Goal: Task Accomplishment & Management: Use online tool/utility

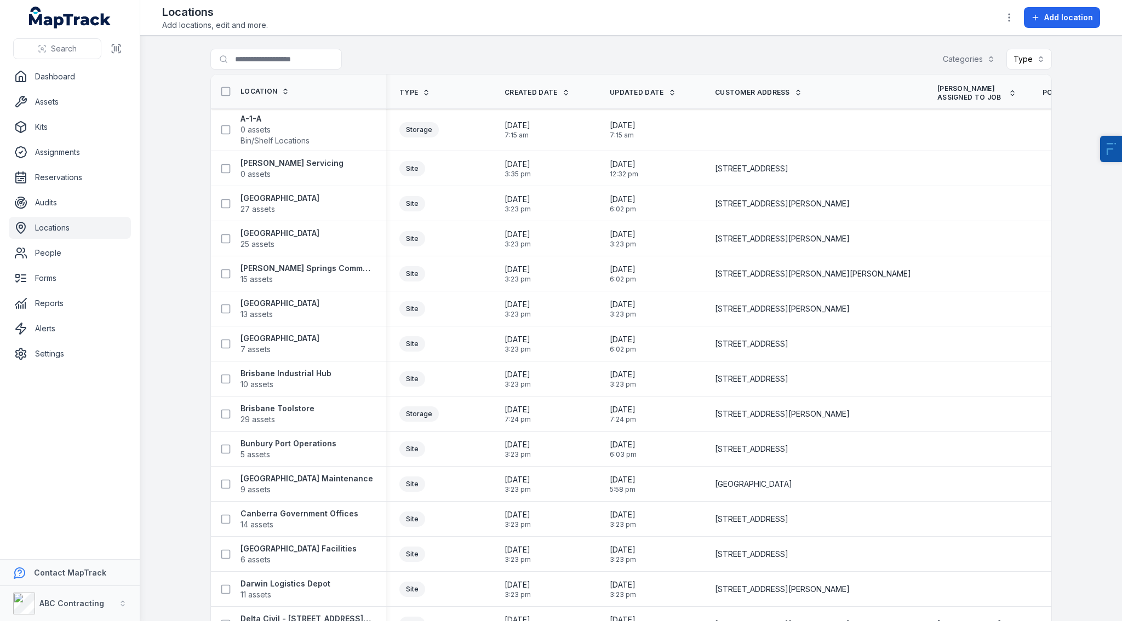
scroll to position [10, 0]
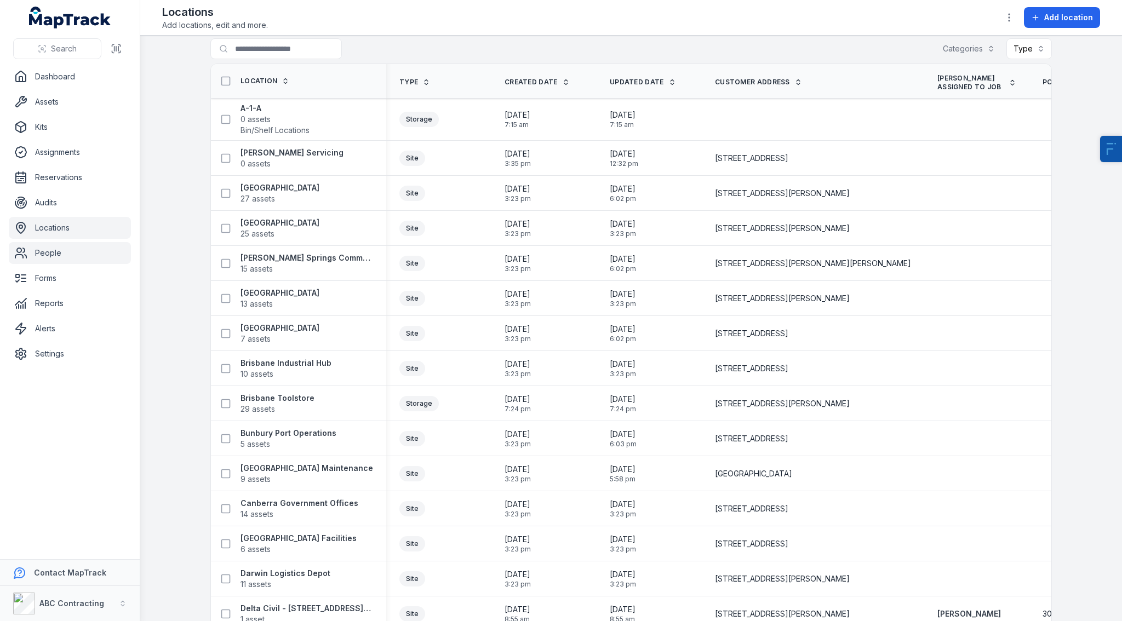
click at [53, 259] on link "People" at bounding box center [70, 253] width 122 height 22
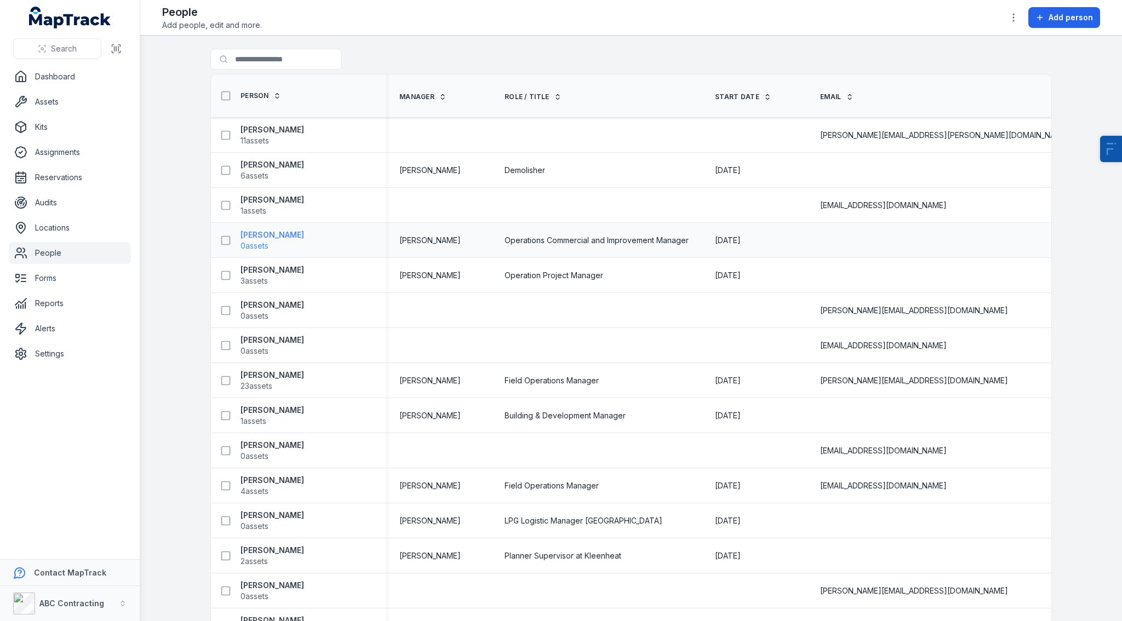
click at [256, 232] on strong "Denys Karantonis" at bounding box center [273, 235] width 64 height 11
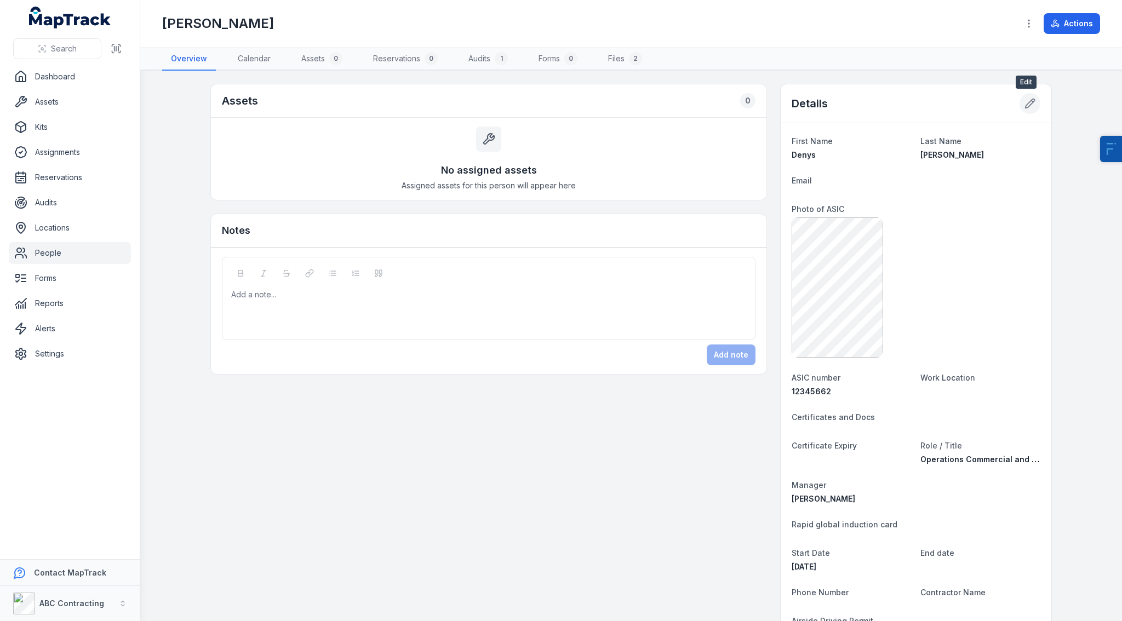
click at [1033, 102] on button at bounding box center [1030, 103] width 21 height 21
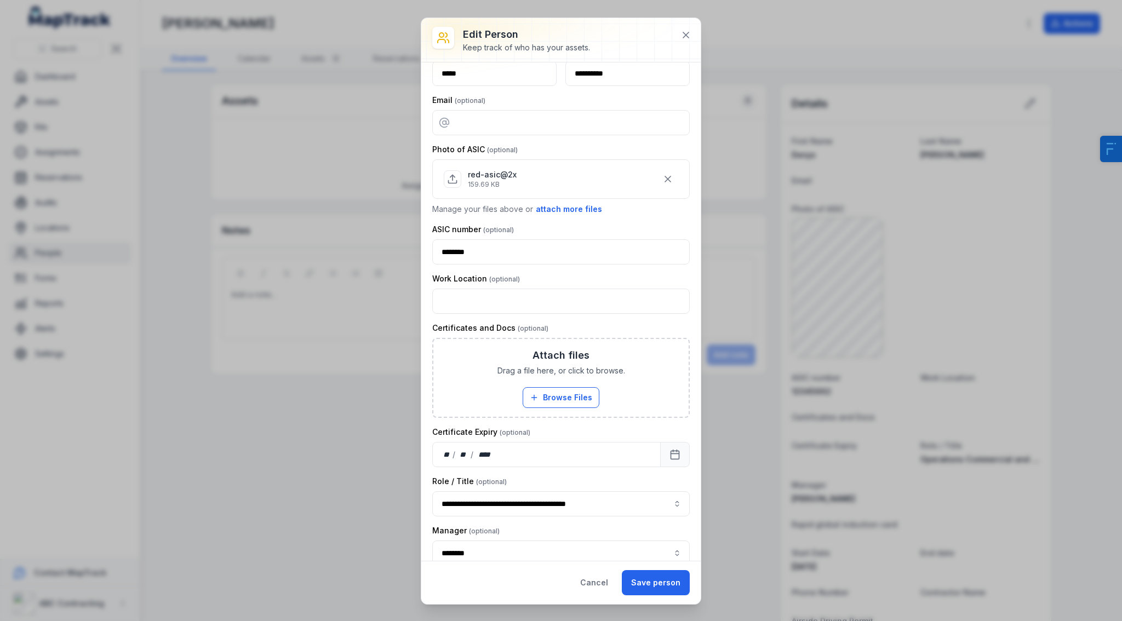
scroll to position [79, 0]
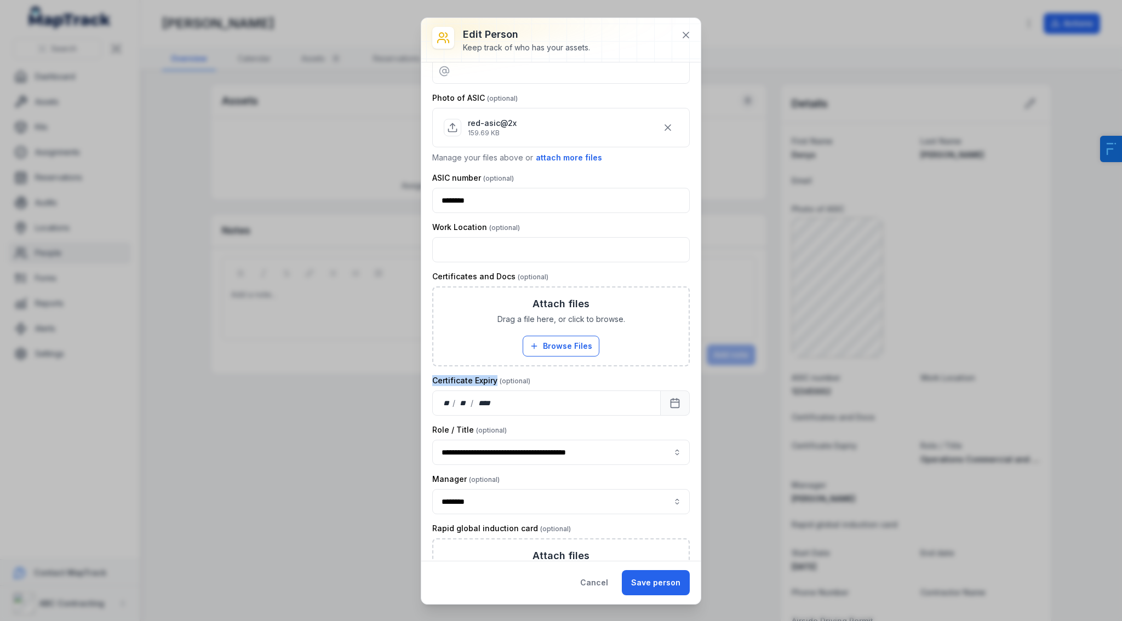
drag, startPoint x: 429, startPoint y: 379, endPoint x: 500, endPoint y: 377, distance: 71.3
click at [499, 377] on div "**********" at bounding box center [561, 311] width 280 height 499
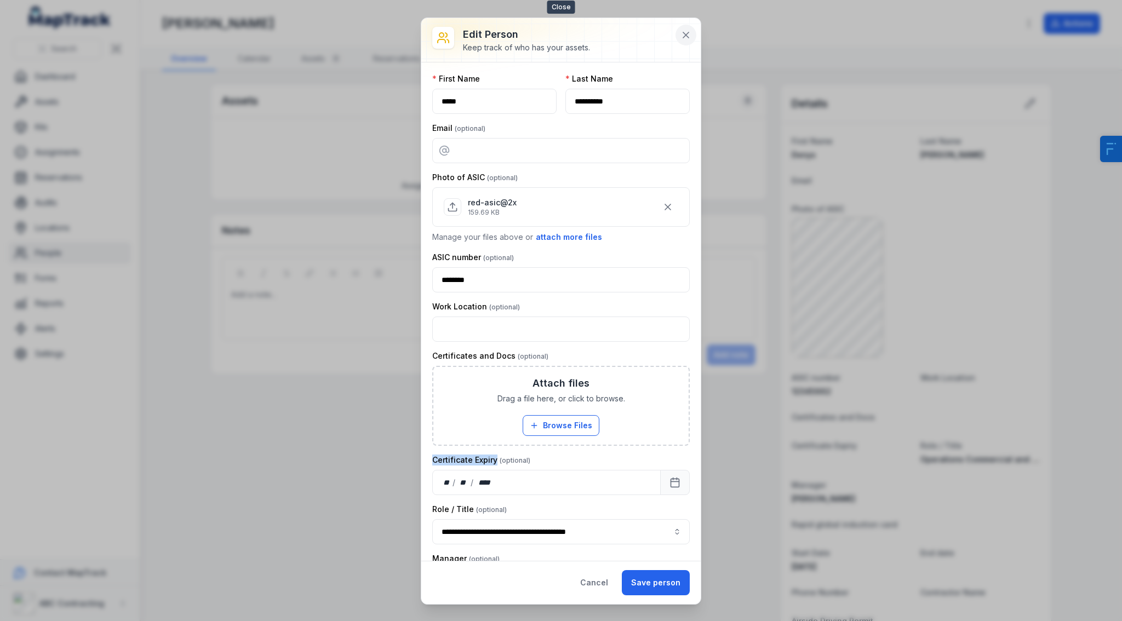
click at [686, 41] on button at bounding box center [686, 35] width 21 height 21
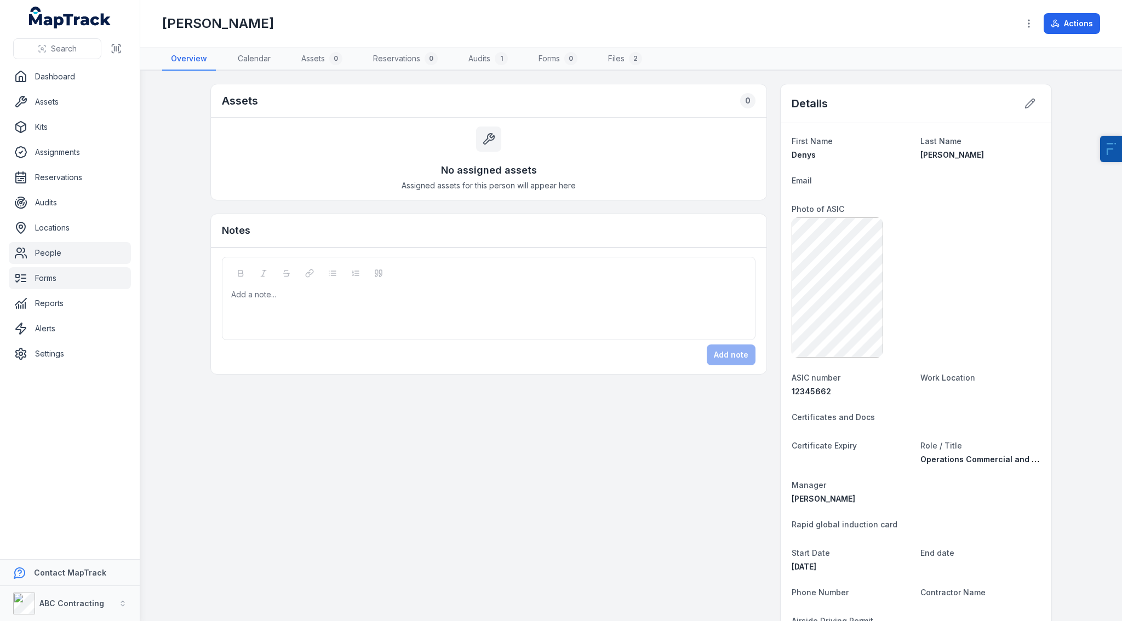
click at [32, 273] on link "Forms" at bounding box center [70, 278] width 122 height 22
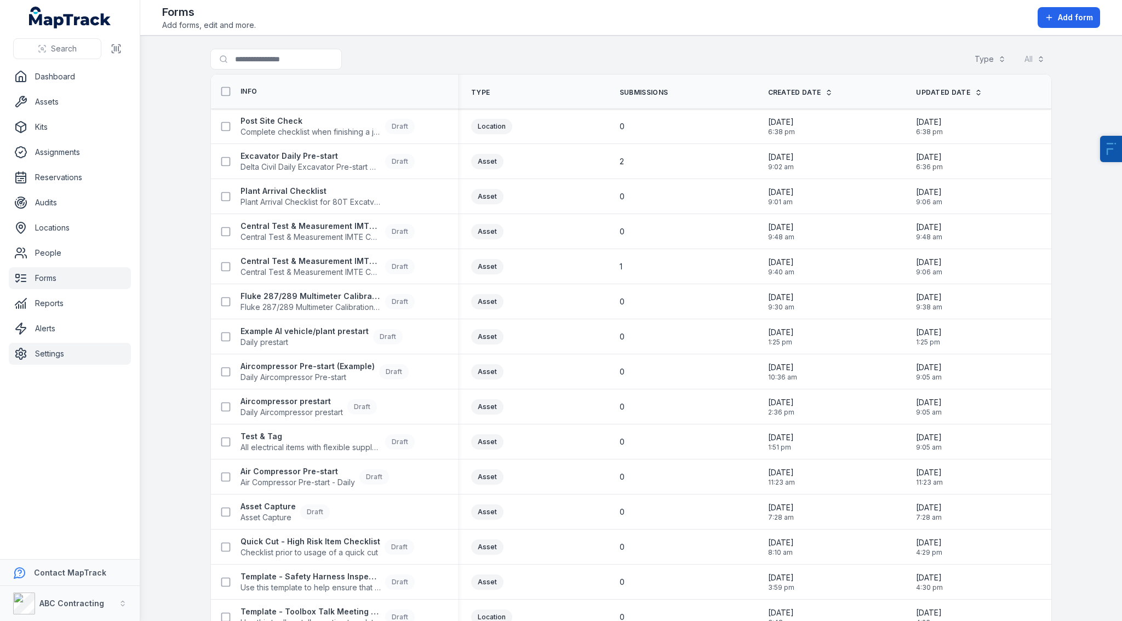
click at [46, 359] on link "Settings" at bounding box center [70, 354] width 122 height 22
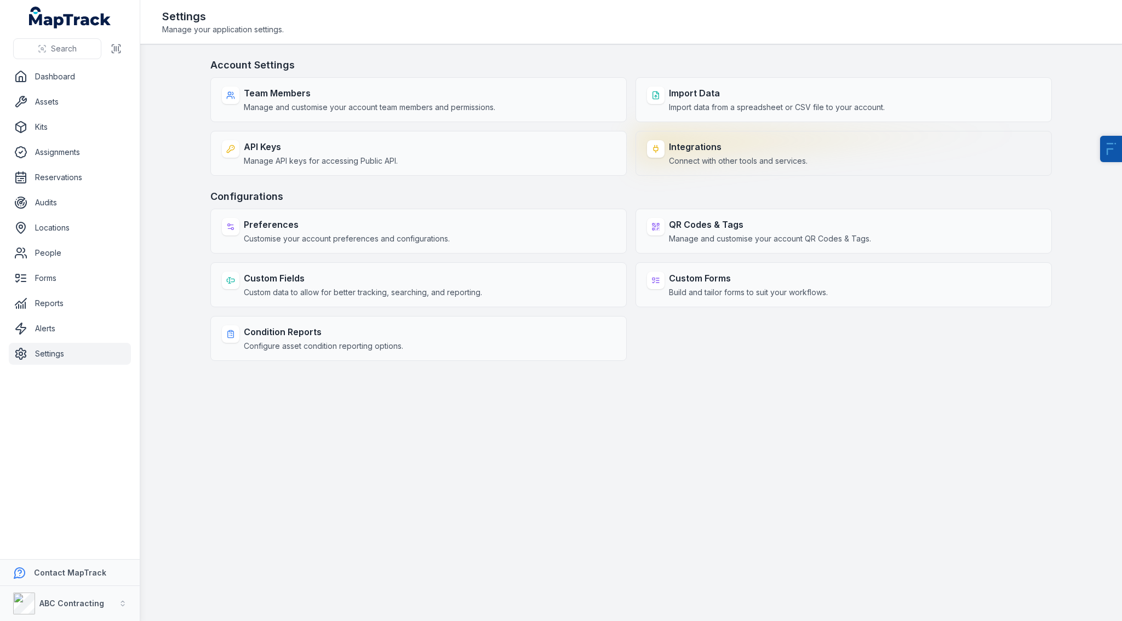
click at [785, 164] on span "Connect with other tools and services." at bounding box center [738, 161] width 139 height 11
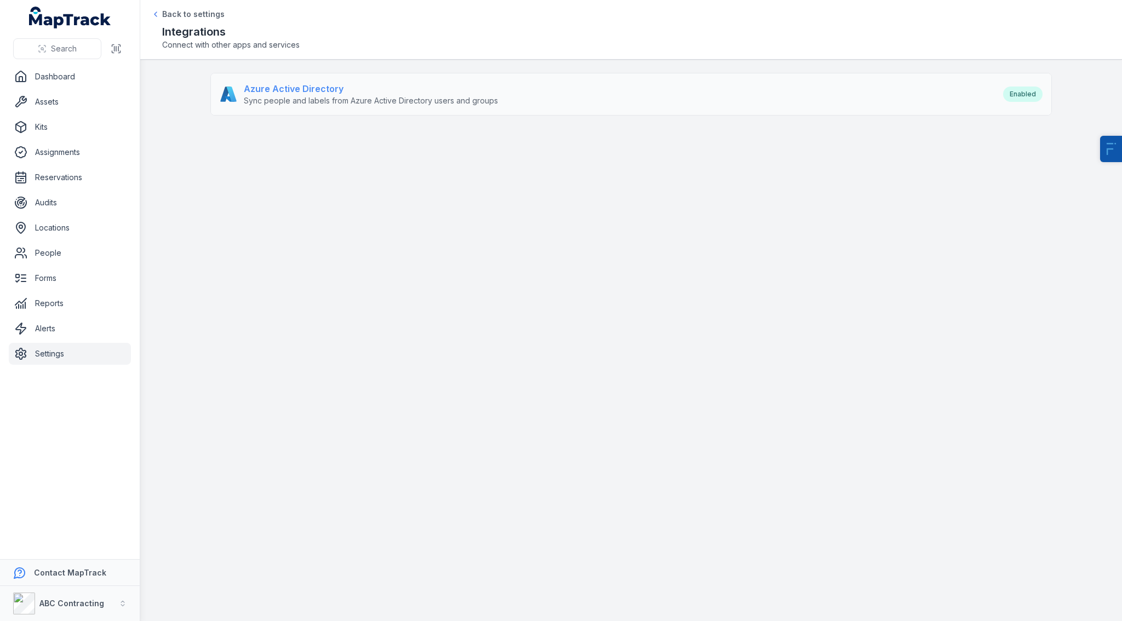
click at [270, 95] on span "Sync people and labels from Azure Active Directory users and groups" at bounding box center [371, 100] width 254 height 11
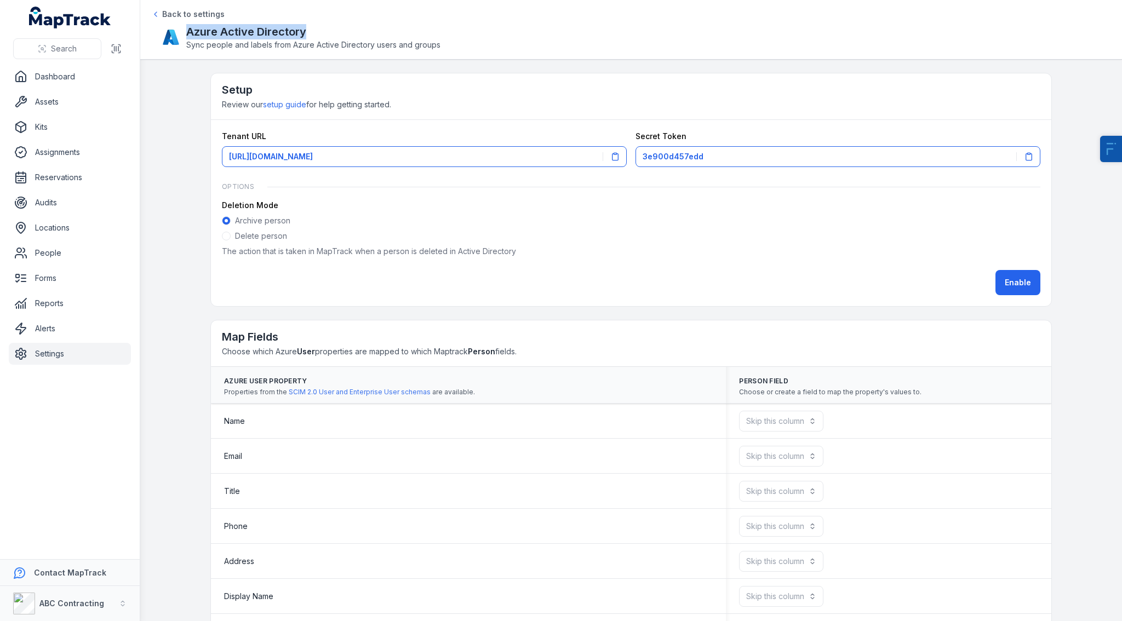
drag, startPoint x: 189, startPoint y: 33, endPoint x: 457, endPoint y: 35, distance: 268.0
click at [457, 35] on div "Azure Active Directory Sync people and labels from Azure Active Directory users…" at bounding box center [631, 37] width 938 height 26
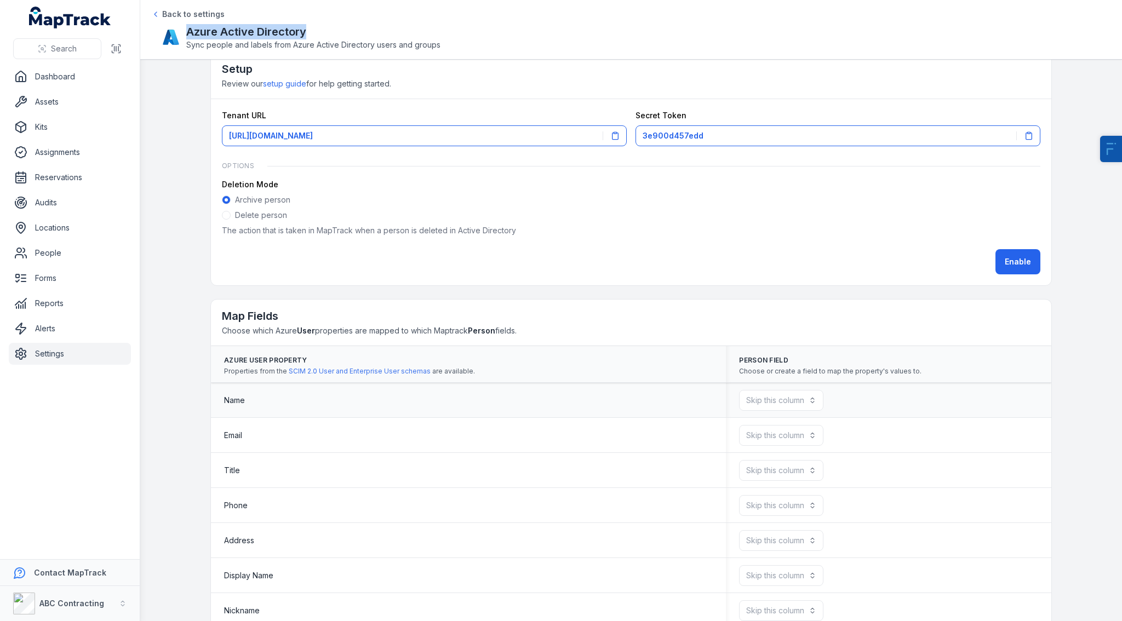
scroll to position [81, 0]
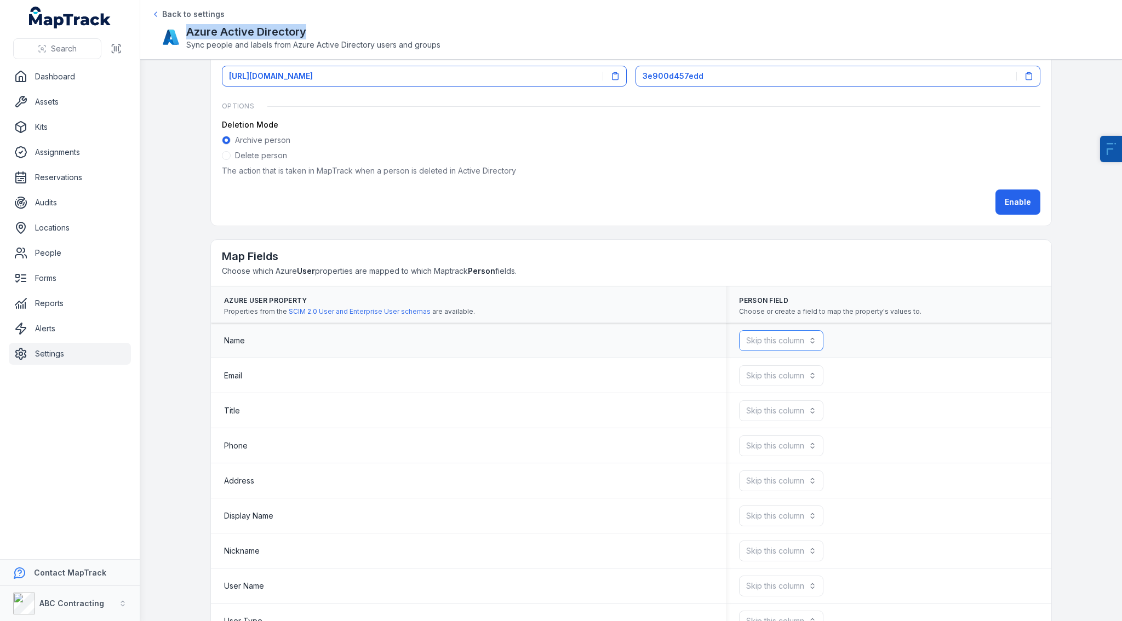
click at [764, 347] on button "Skip this column" at bounding box center [781, 340] width 84 height 21
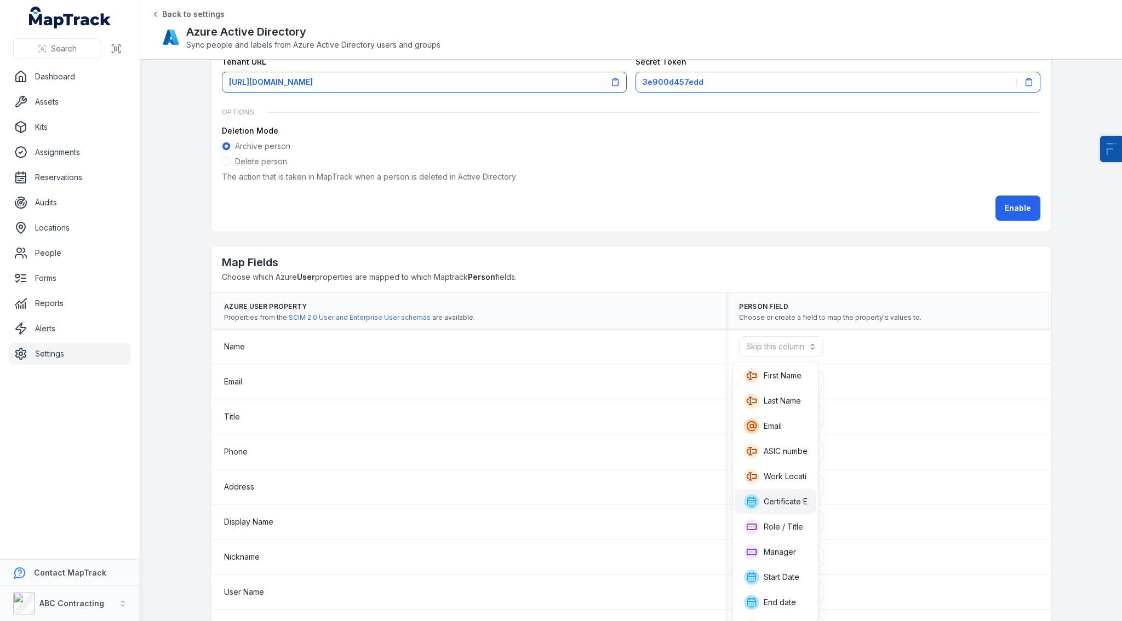
scroll to position [0, 0]
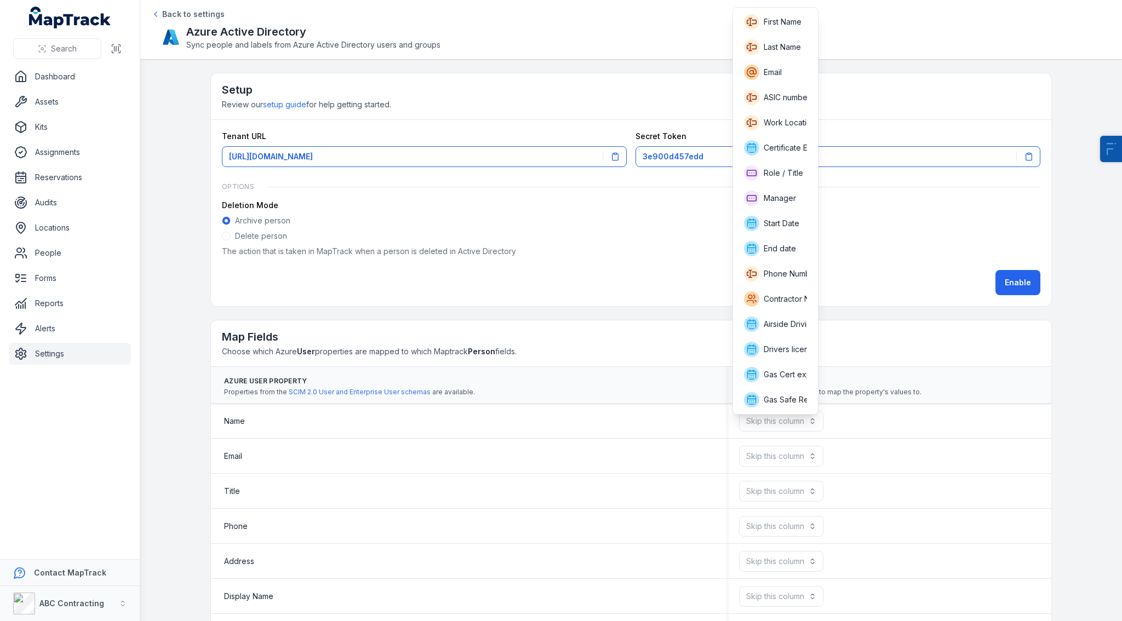
click at [173, 477] on main "Setup Review our setup guide for help getting started. Tenant URL [URL][DOMAIN_…" at bounding box center [631, 341] width 982 height 562
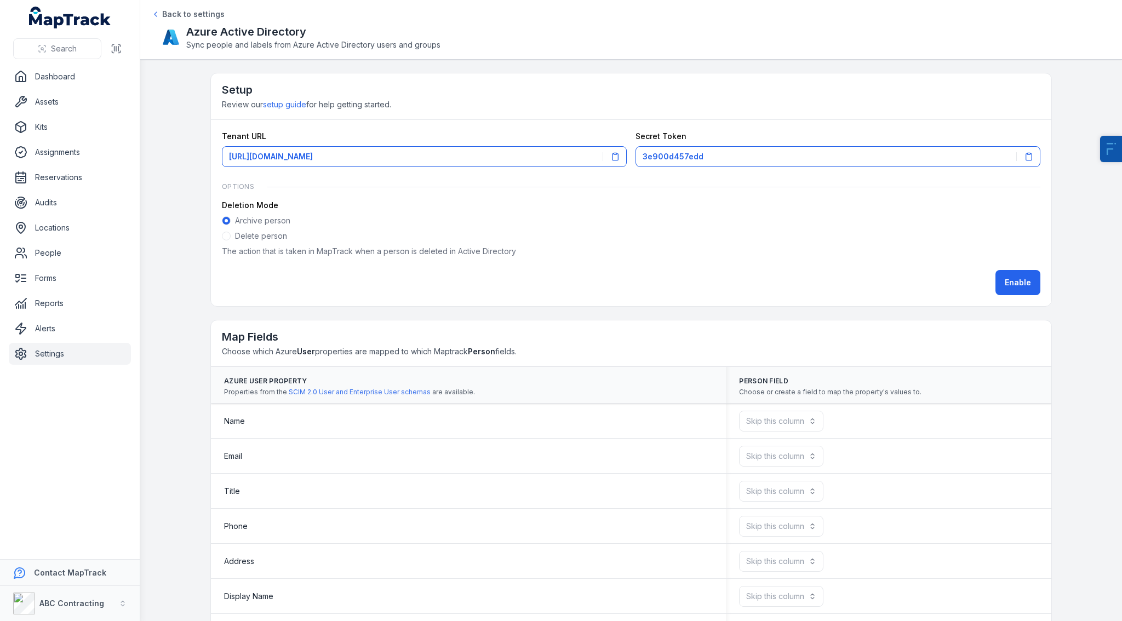
click at [177, 248] on main "Setup Review our setup guide for help getting started. Tenant URL [URL][DOMAIN_…" at bounding box center [631, 341] width 982 height 562
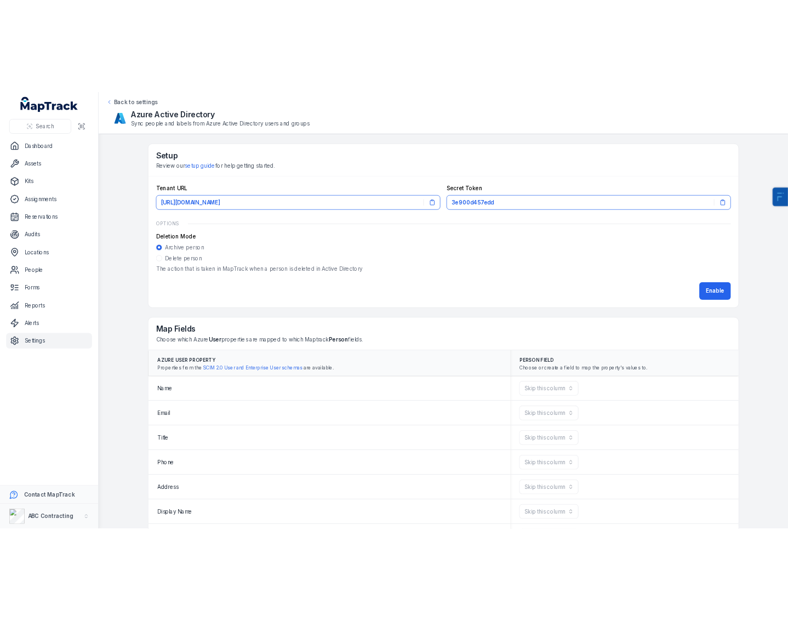
scroll to position [7, 0]
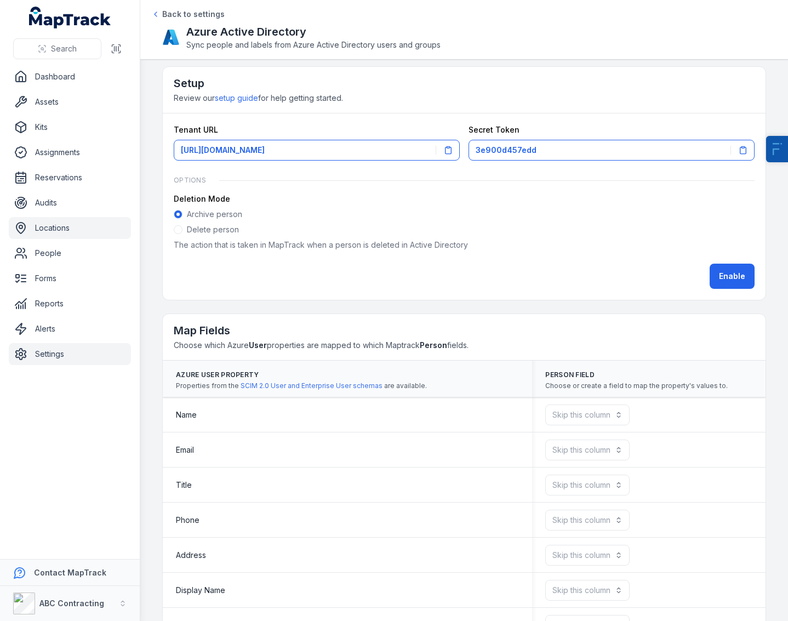
click at [29, 230] on link "Locations" at bounding box center [70, 228] width 122 height 22
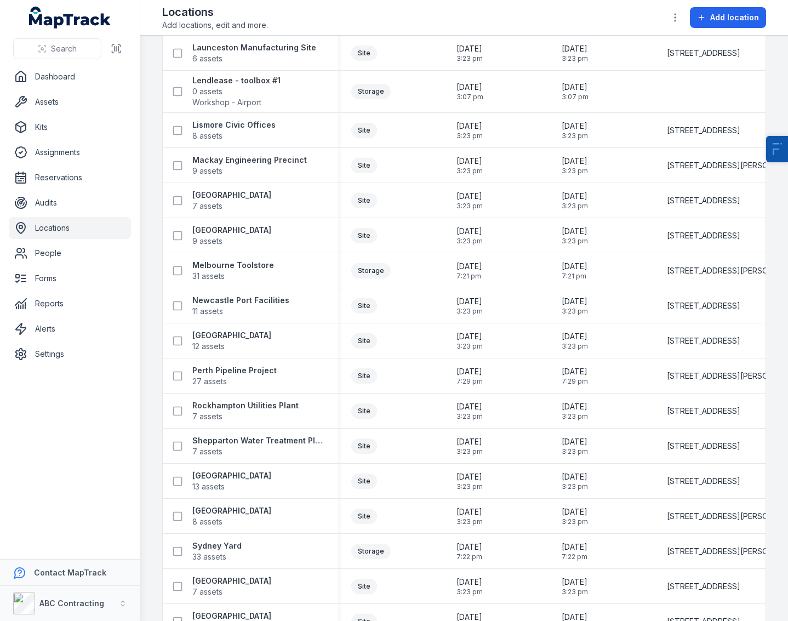
scroll to position [1274, 0]
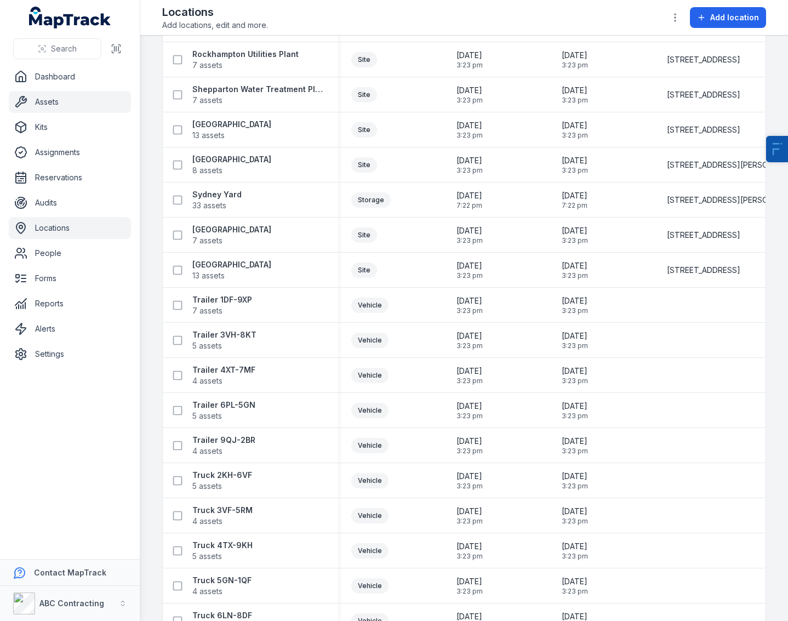
click at [68, 109] on link "Assets" at bounding box center [70, 102] width 122 height 22
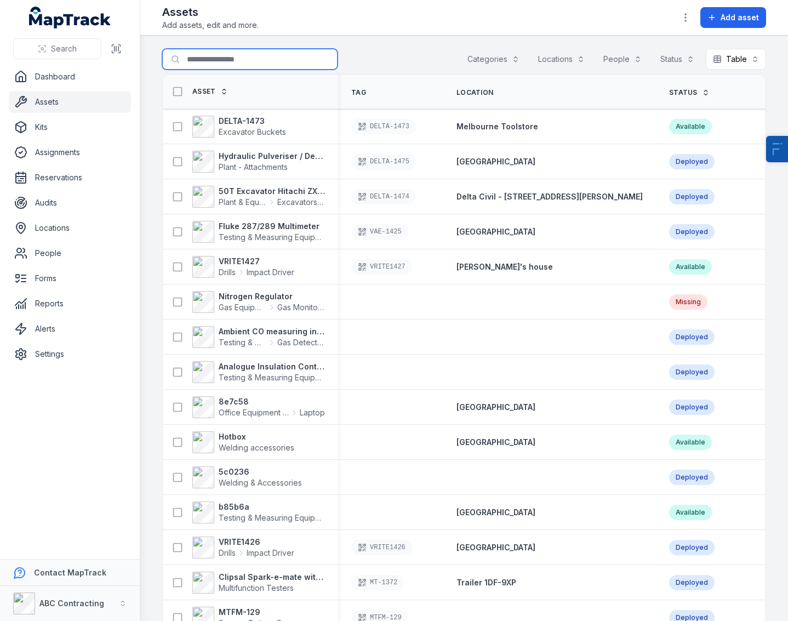
click at [227, 61] on input "Search for assets" at bounding box center [249, 59] width 175 height 21
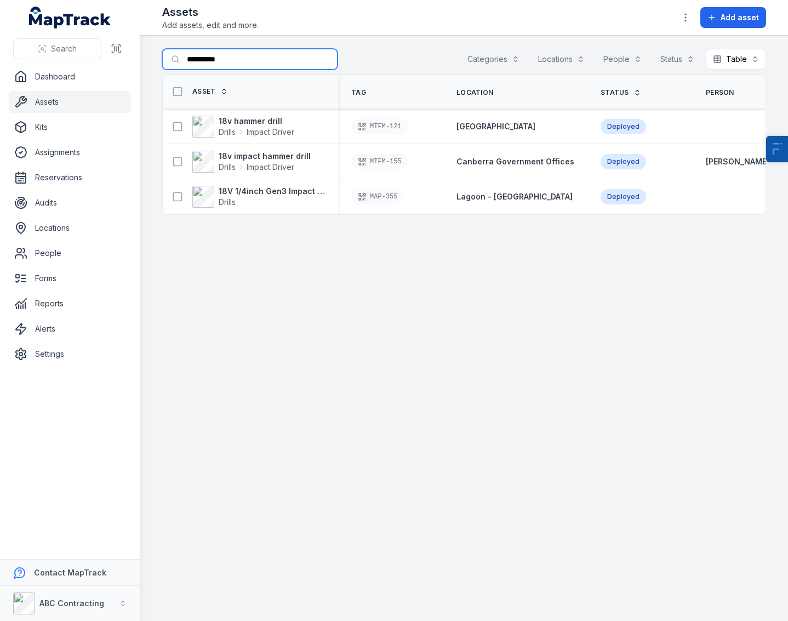
click at [504, 61] on button "Categories" at bounding box center [493, 59] width 66 height 21
type input "**********"
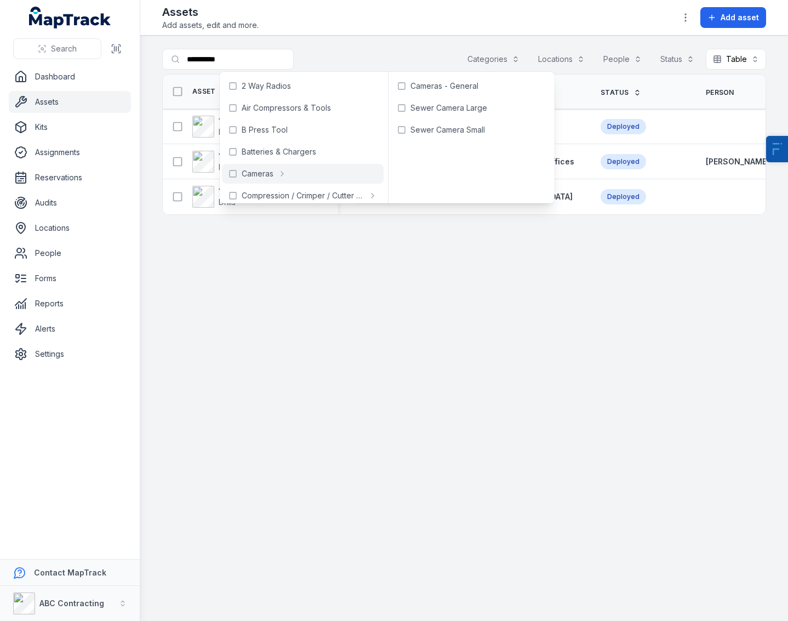
click at [470, 374] on main "**********" at bounding box center [464, 328] width 648 height 585
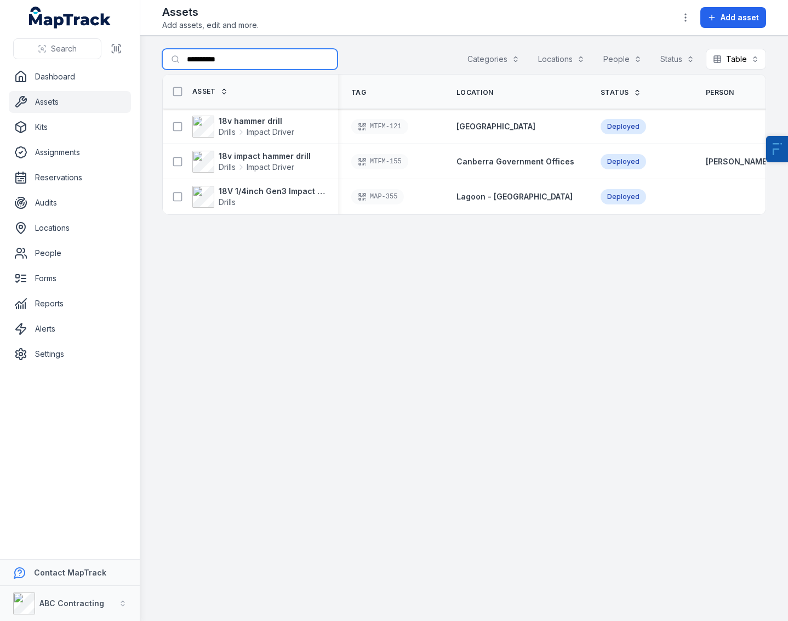
click at [220, 65] on input "**********" at bounding box center [249, 59] width 175 height 21
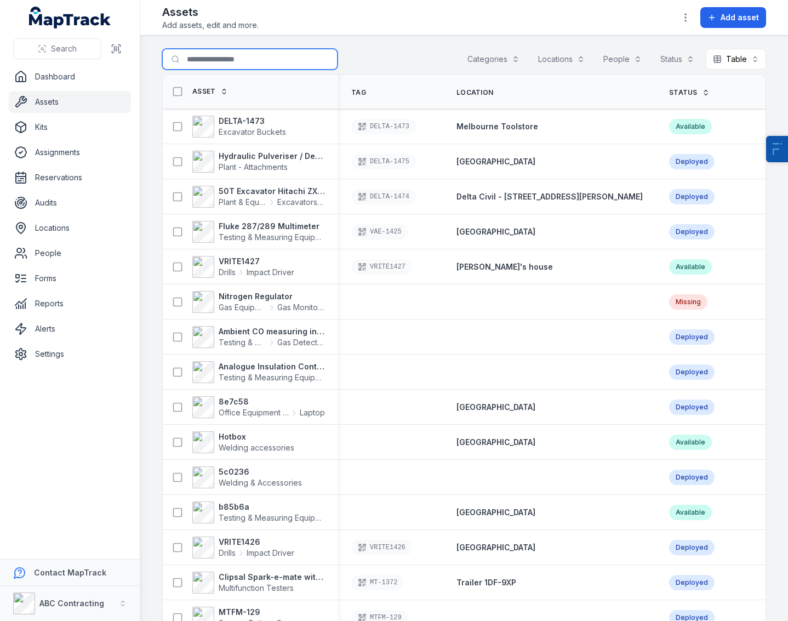
click at [556, 63] on button "Locations" at bounding box center [561, 59] width 61 height 21
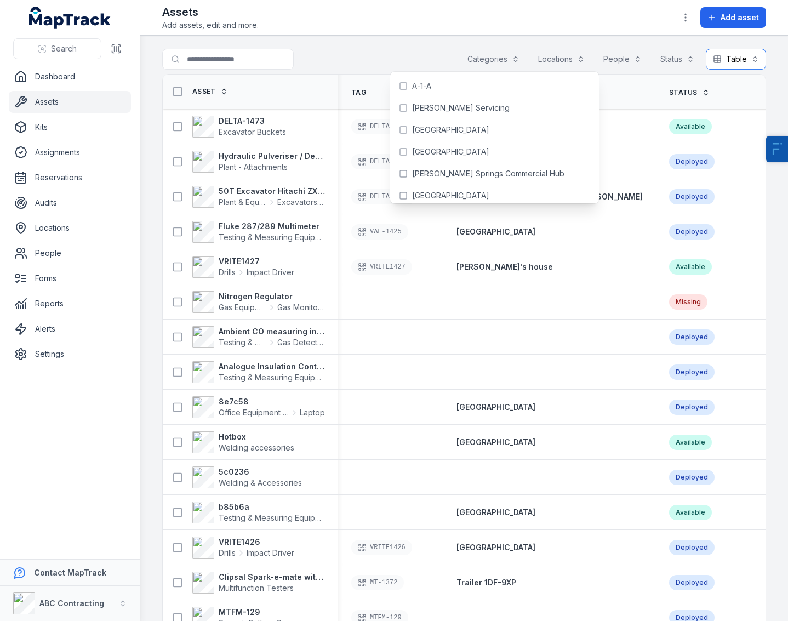
click at [738, 61] on button "Table *****" at bounding box center [736, 59] width 60 height 21
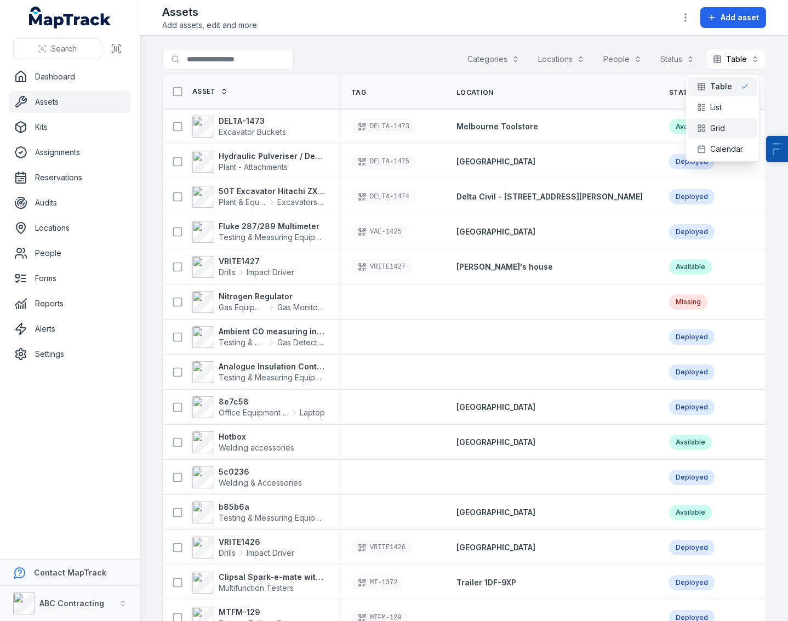
click at [723, 127] on span "Grid" at bounding box center [717, 128] width 15 height 11
